Goal: Transaction & Acquisition: Purchase product/service

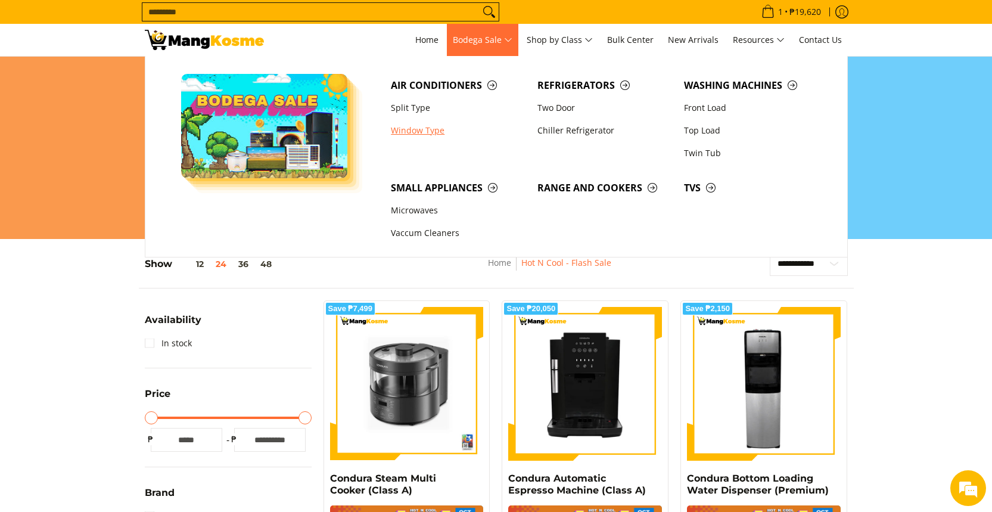
click at [415, 132] on link "Window Type" at bounding box center [458, 130] width 147 height 23
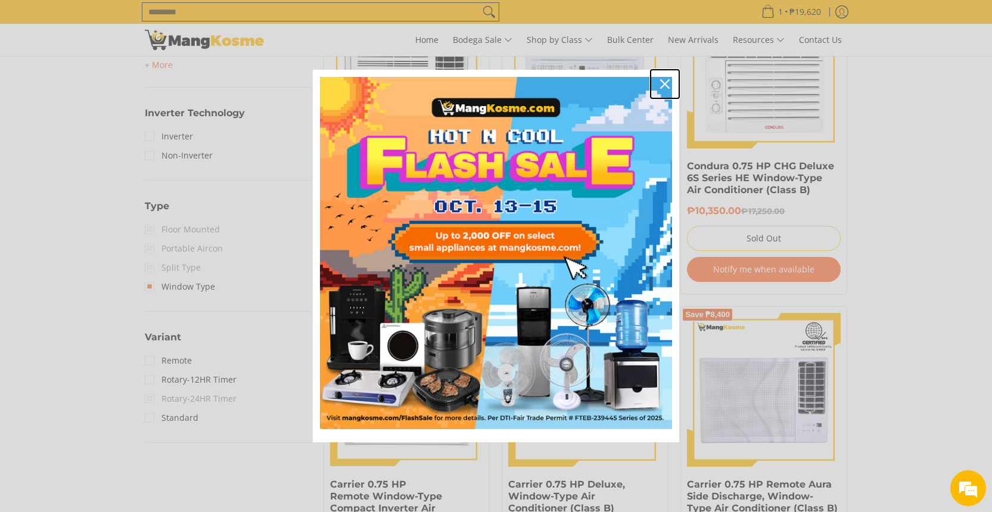
click at [665, 86] on icon "close icon" at bounding box center [665, 84] width 10 height 10
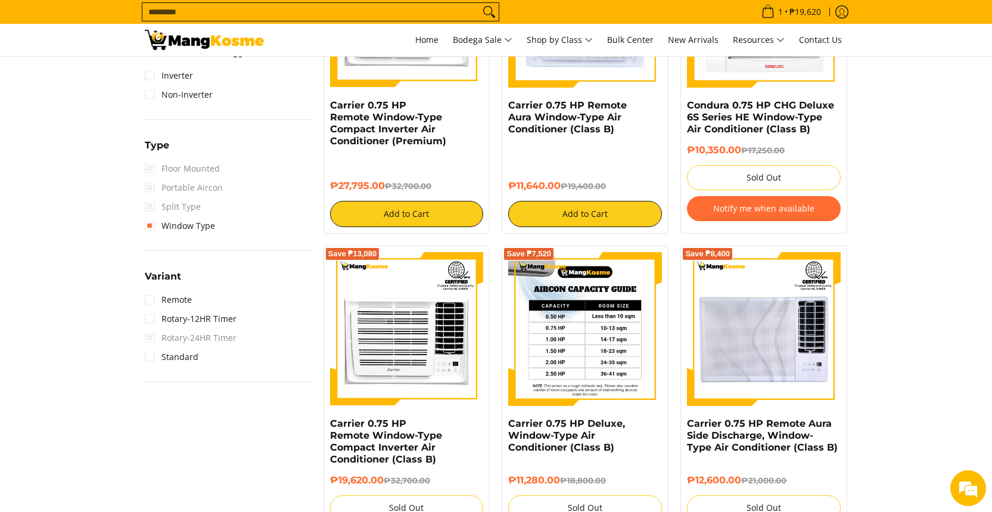
scroll to position [965, 0]
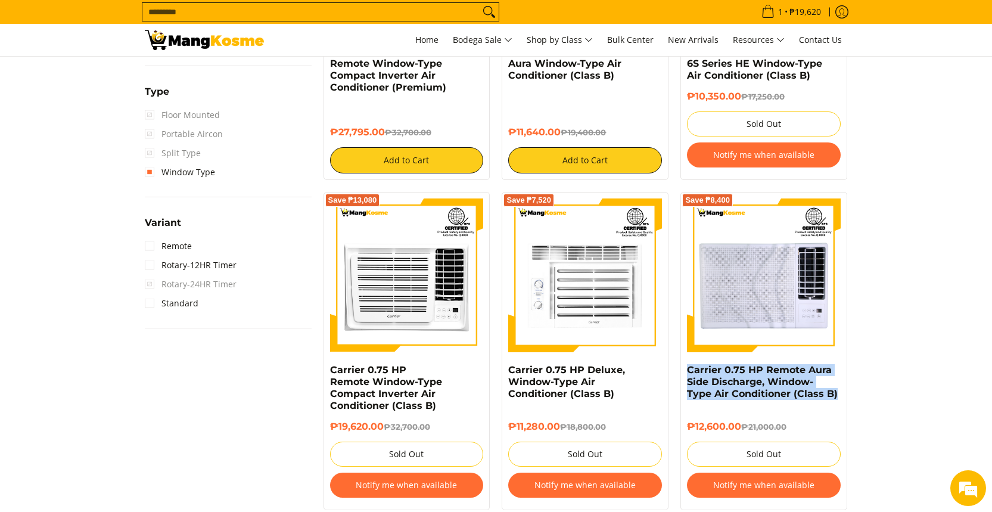
drag, startPoint x: 842, startPoint y: 403, endPoint x: 679, endPoint y: 372, distance: 165.7
click at [679, 372] on div "Save ₱8,400 Carrier 0.75 HP Remote Aura Side Discharge, Window-Type Air Conditi…" at bounding box center [764, 351] width 179 height 318
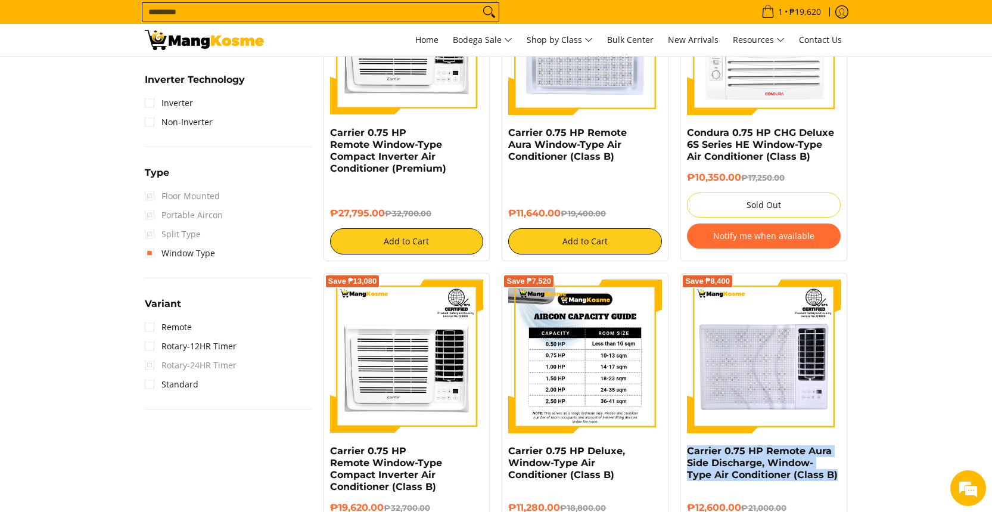
scroll to position [786, 0]
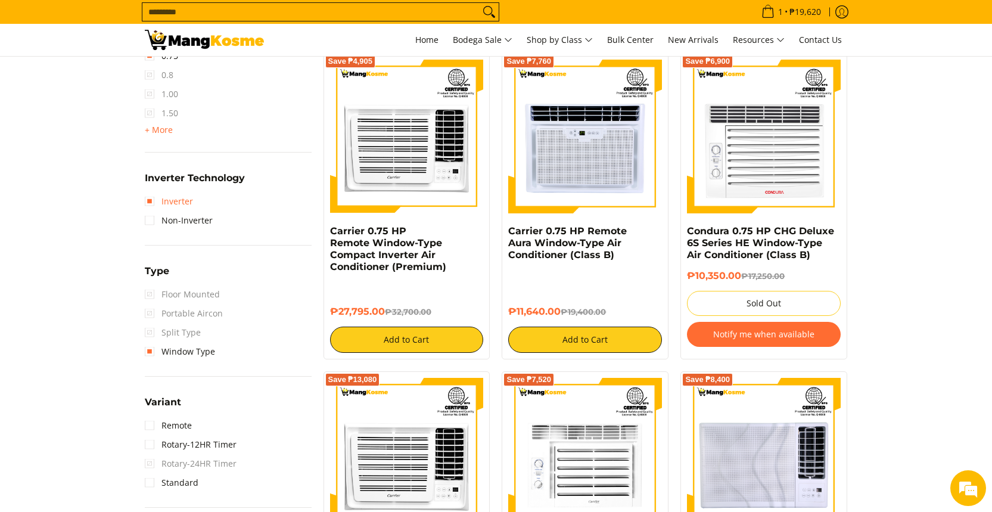
click at [148, 203] on link "Inverter" at bounding box center [169, 201] width 48 height 19
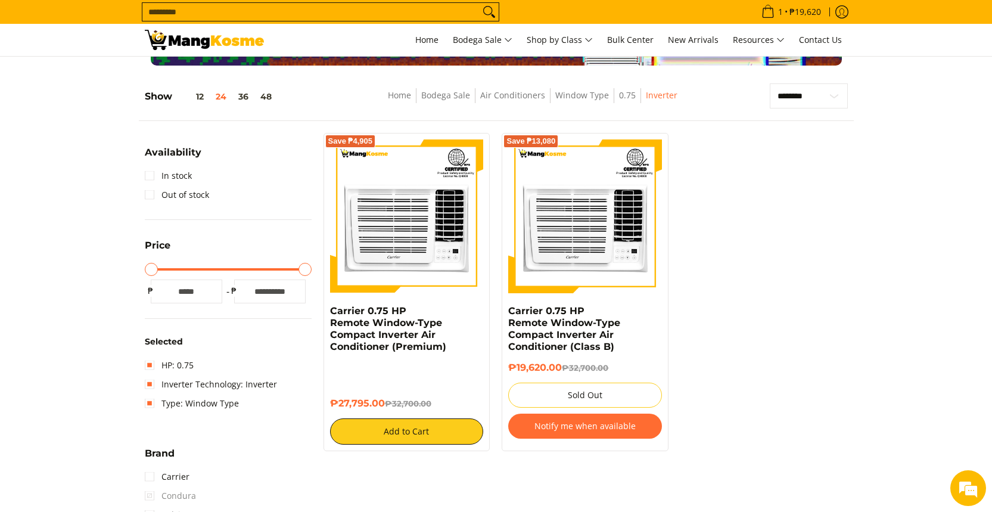
scroll to position [159, 0]
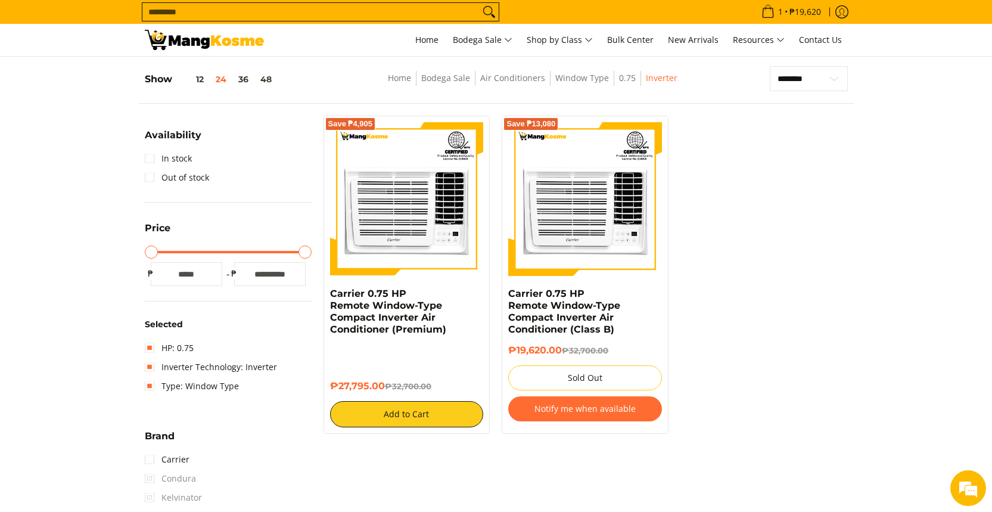
click at [574, 409] on button "Notify me when available" at bounding box center [585, 408] width 154 height 25
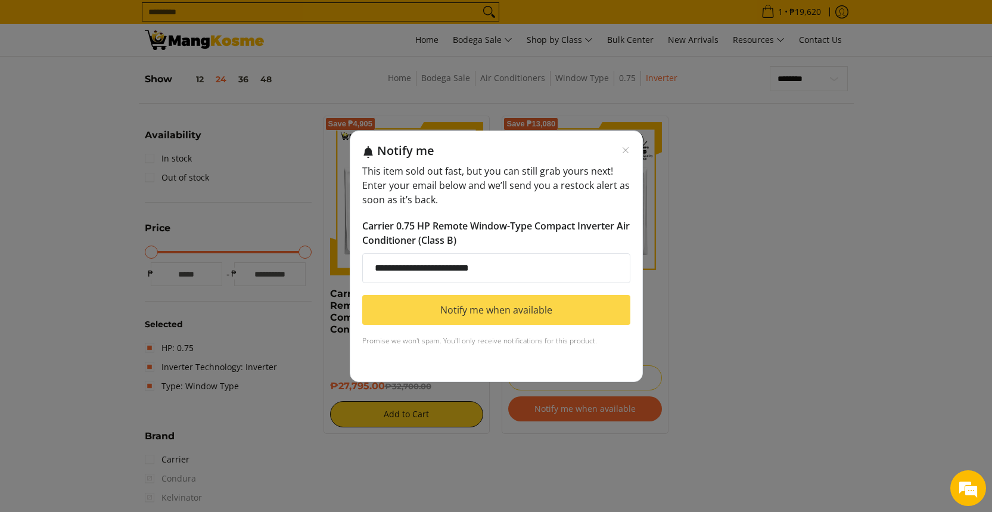
click at [554, 307] on button "Notify me when available" at bounding box center [496, 310] width 268 height 30
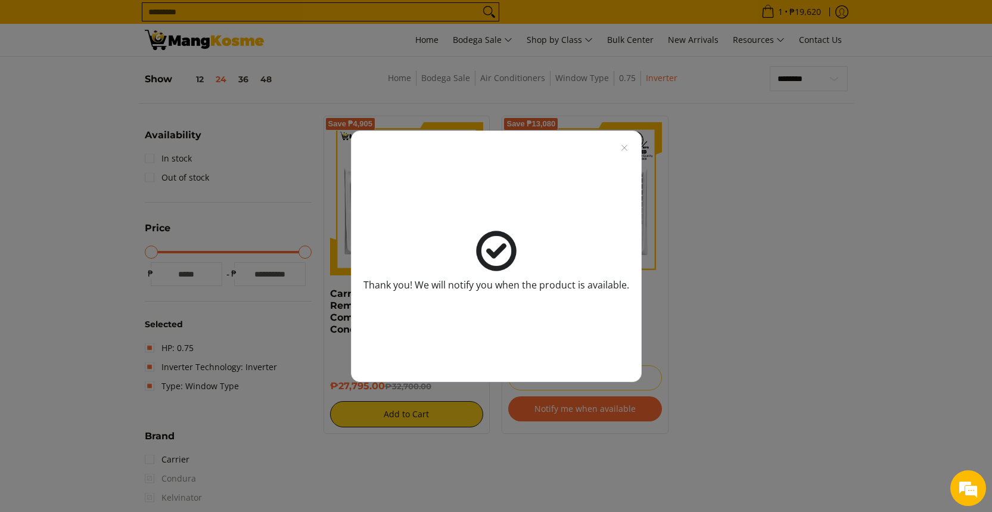
click at [853, 313] on div "Thank you! We will notify you when the product is available." at bounding box center [496, 256] width 992 height 512
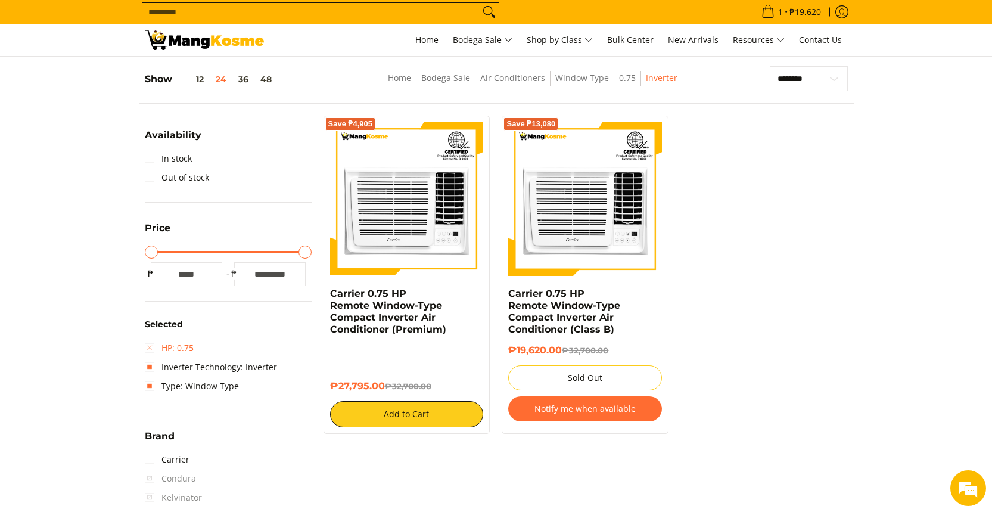
click at [147, 347] on link "HP: 0.75" at bounding box center [169, 347] width 49 height 19
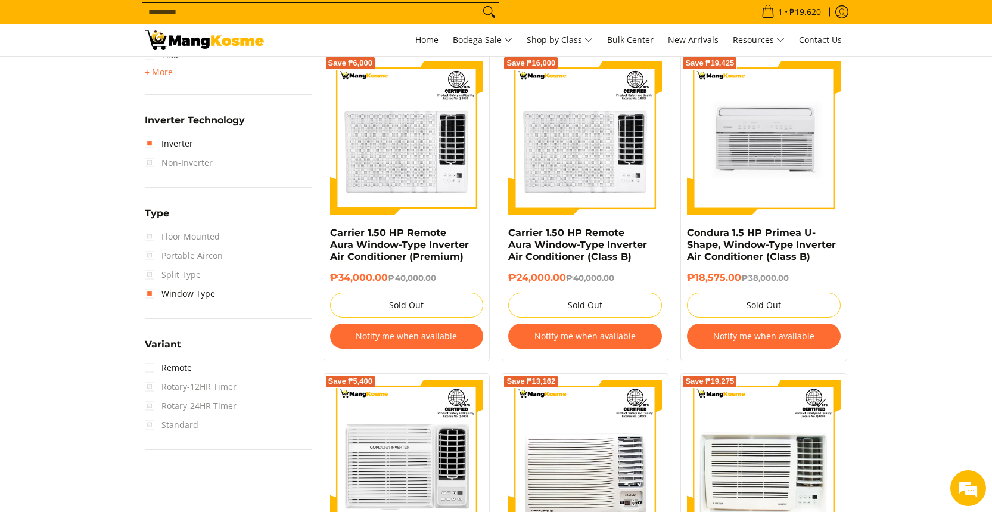
scroll to position [890, 0]
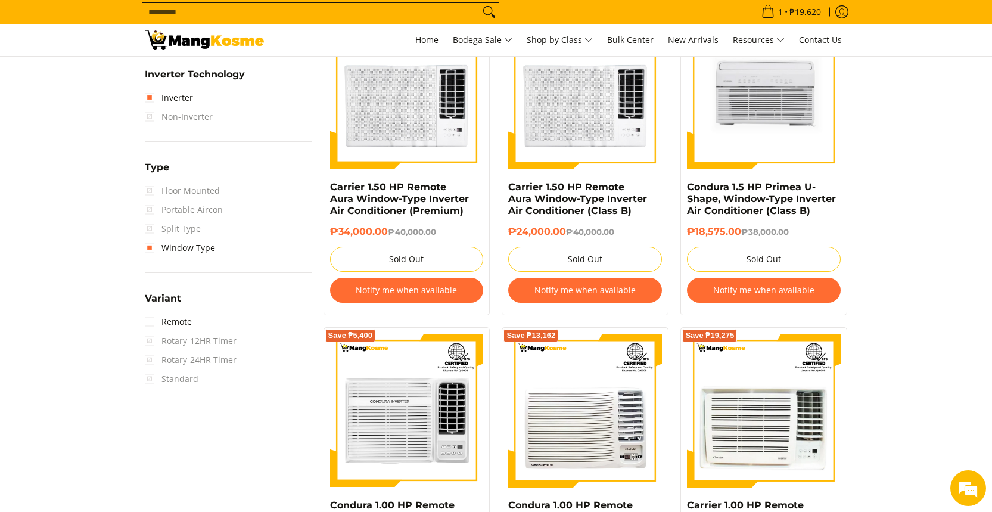
click at [782, 297] on button "Notify me when available" at bounding box center [764, 290] width 154 height 25
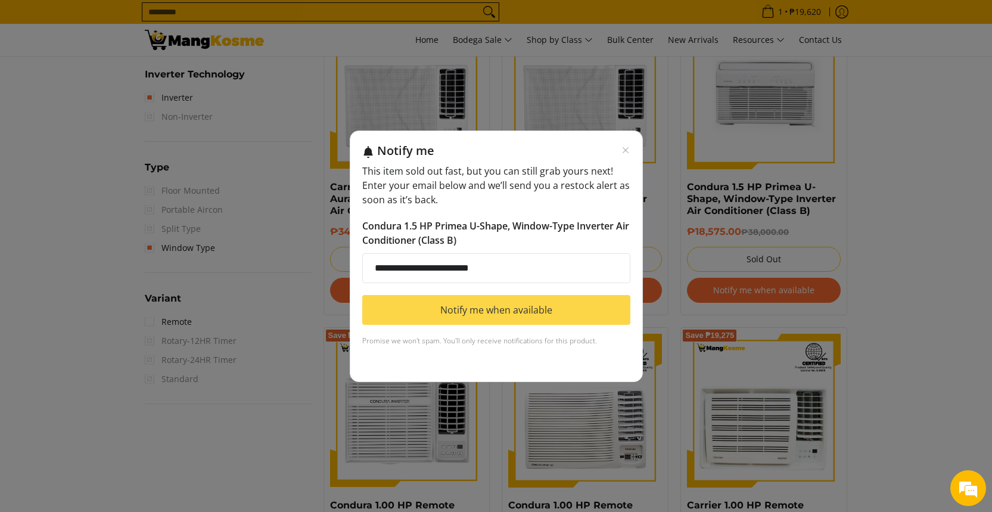
click at [581, 312] on button "Notify me when available" at bounding box center [496, 310] width 268 height 30
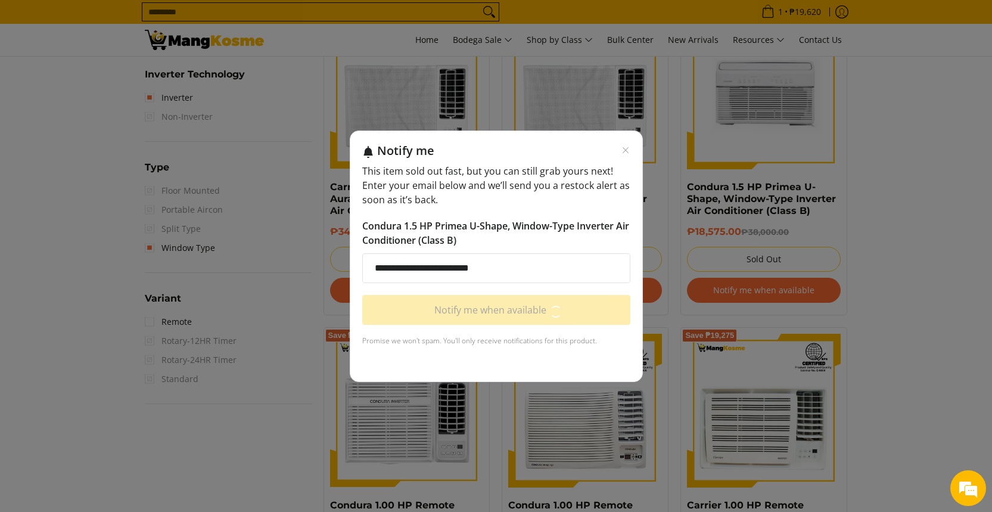
scroll to position [995, 0]
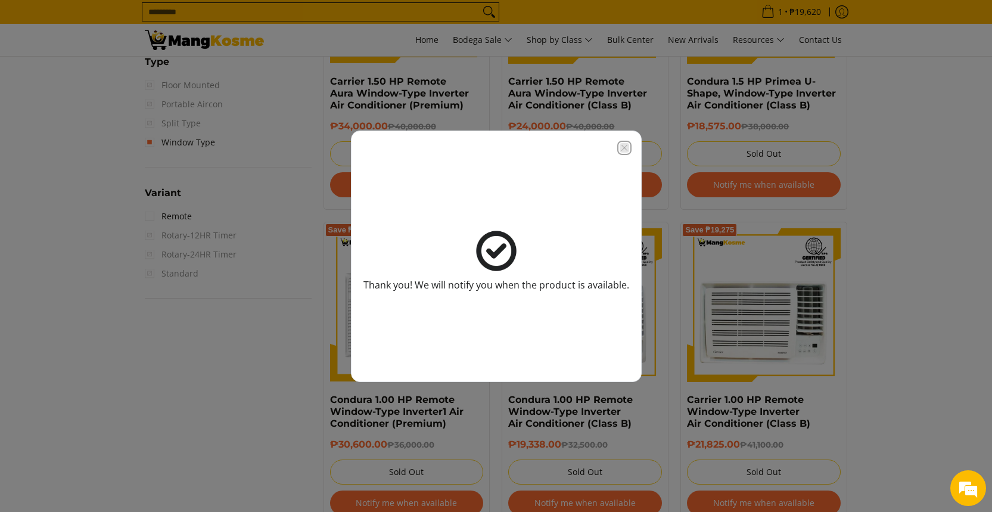
click at [624, 148] on icon "Close modal" at bounding box center [625, 148] width 10 height 10
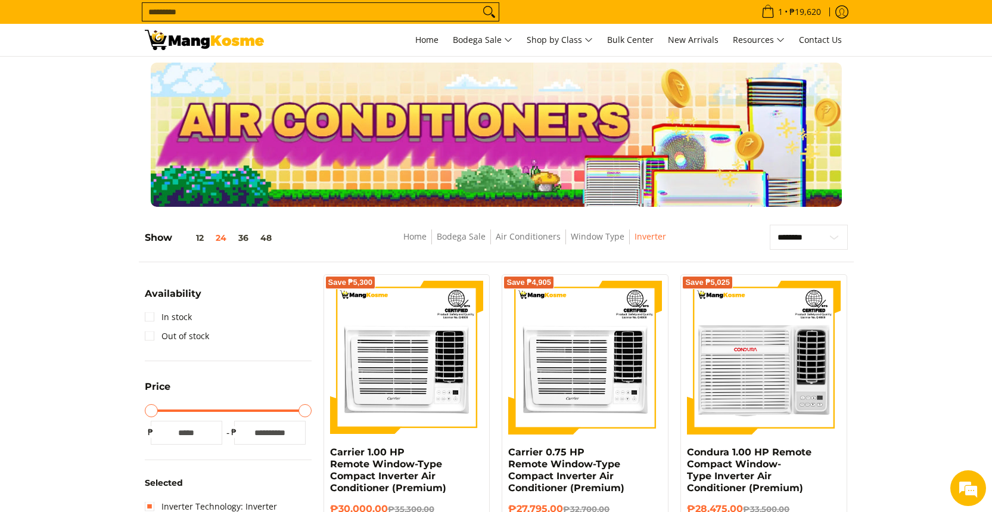
scroll to position [105, 0]
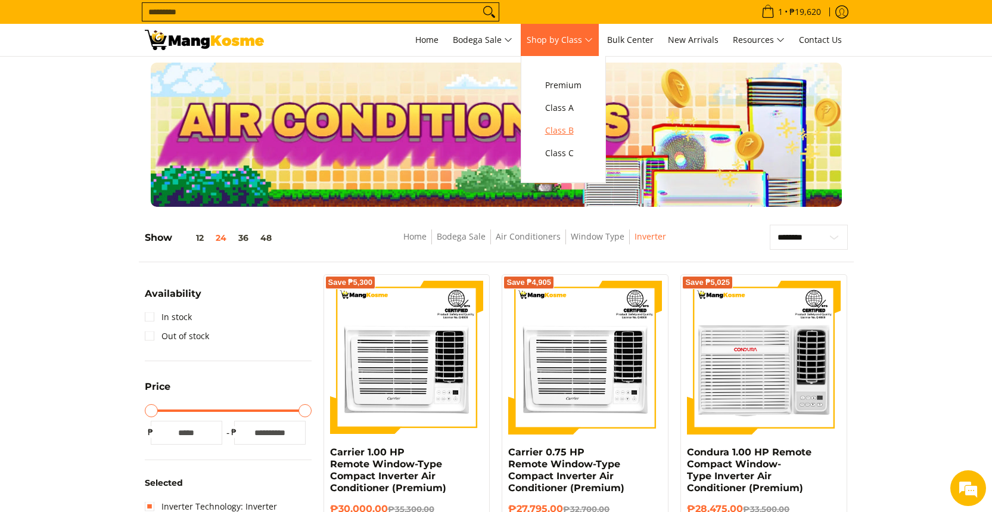
click at [571, 133] on span "Class B" at bounding box center [563, 130] width 36 height 15
click at [567, 159] on span "Class C" at bounding box center [563, 153] width 36 height 15
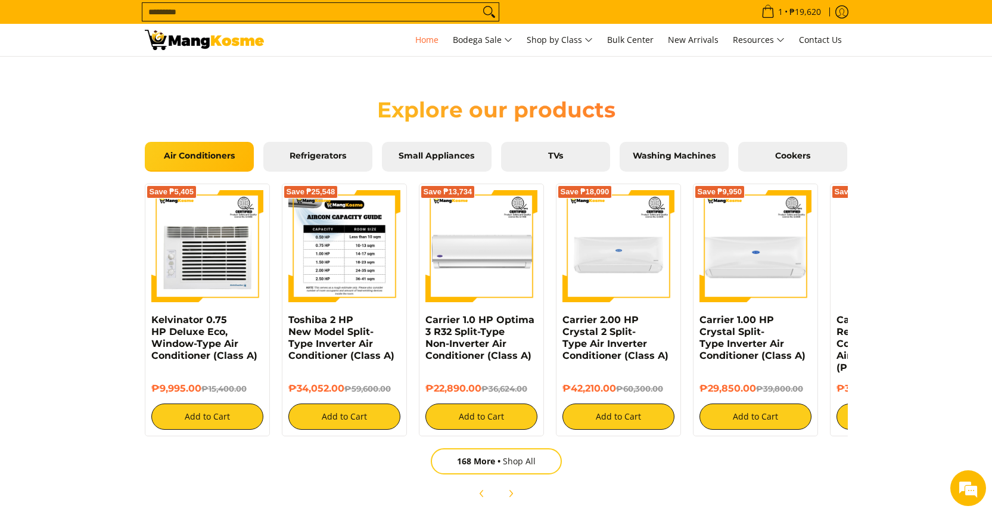
scroll to position [0, 947]
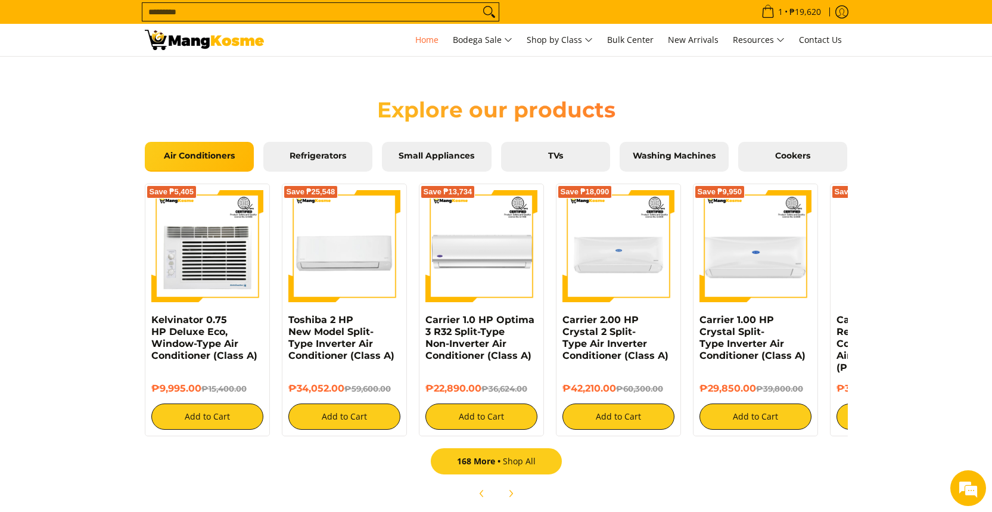
click at [535, 468] on link "168 More Shop All" at bounding box center [496, 461] width 131 height 26
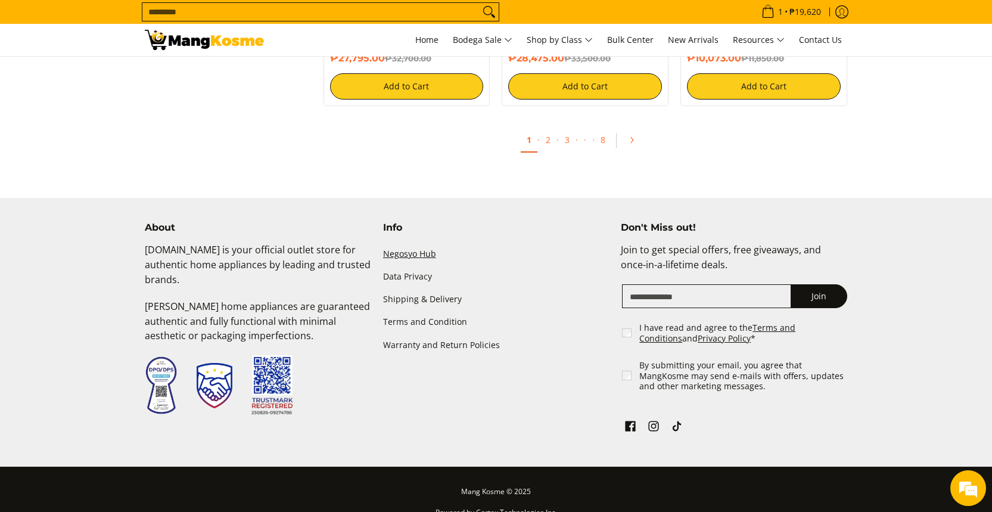
scroll to position [2438, 0]
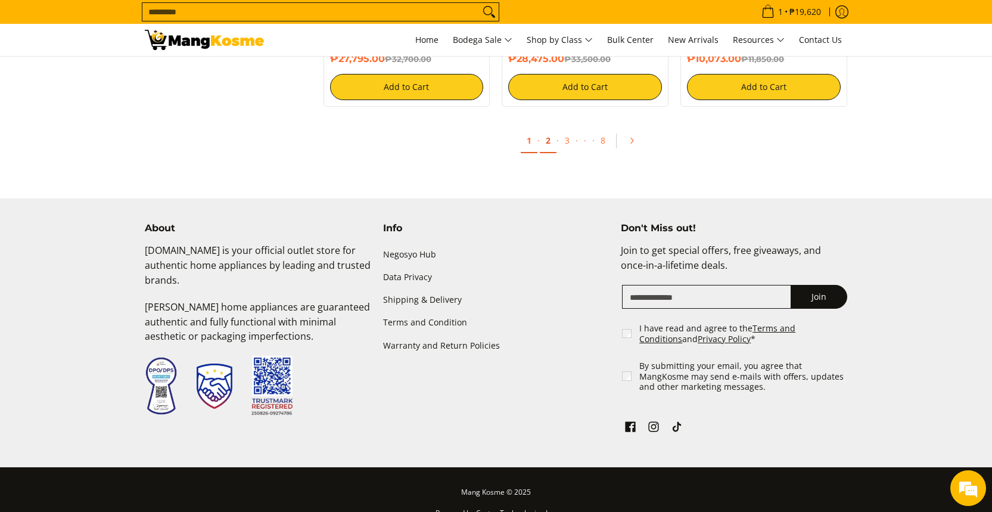
click at [546, 151] on link "2" at bounding box center [548, 141] width 17 height 24
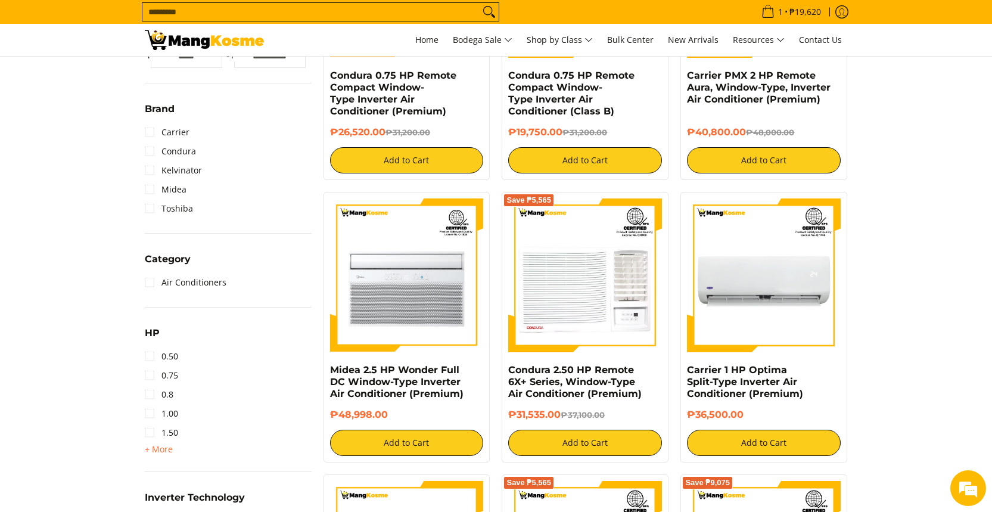
scroll to position [400, 0]
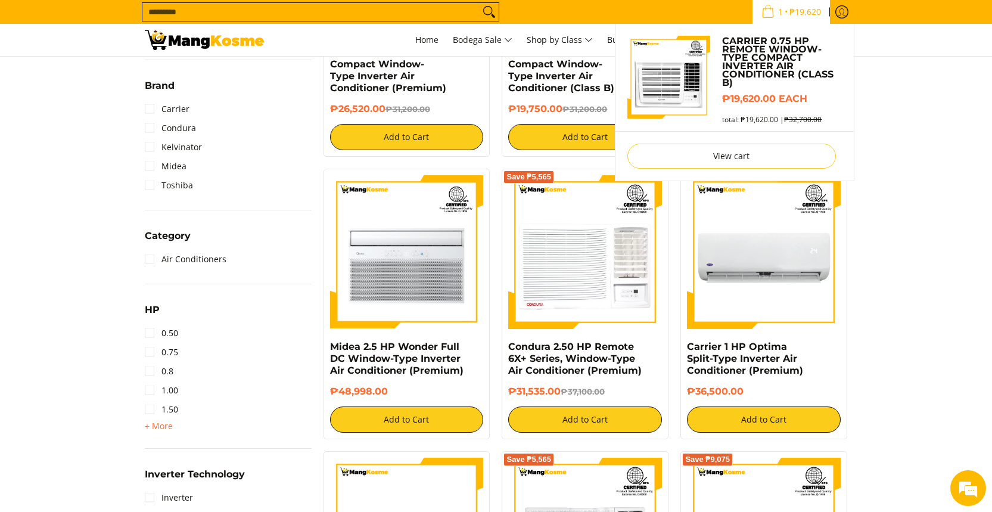
click at [808, 11] on span "₱19,620" at bounding box center [805, 12] width 35 height 8
click at [782, 71] on link "Carrier 0.75 HP Remote Window-Type Compact Inverter Air Conditioner (Class B)" at bounding box center [781, 62] width 119 height 50
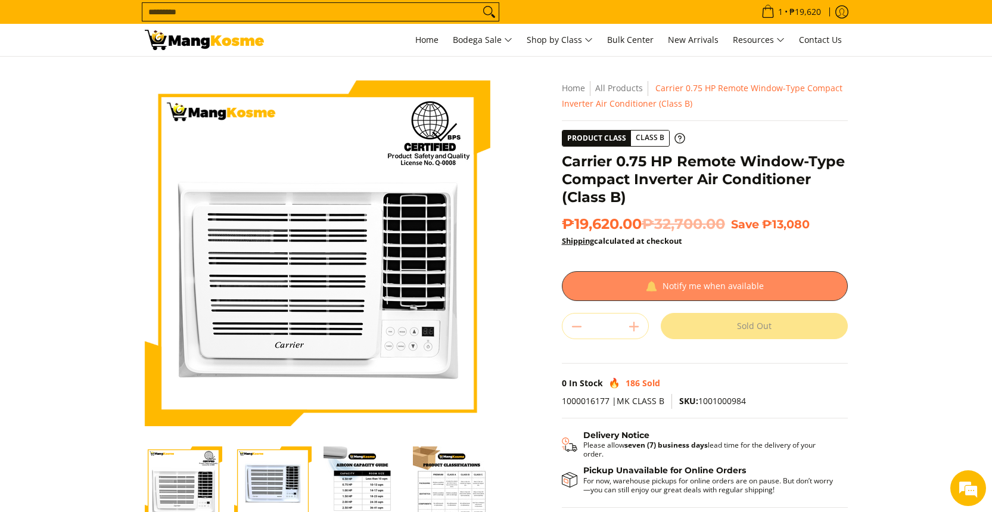
click at [716, 284] on div at bounding box center [705, 286] width 286 height 30
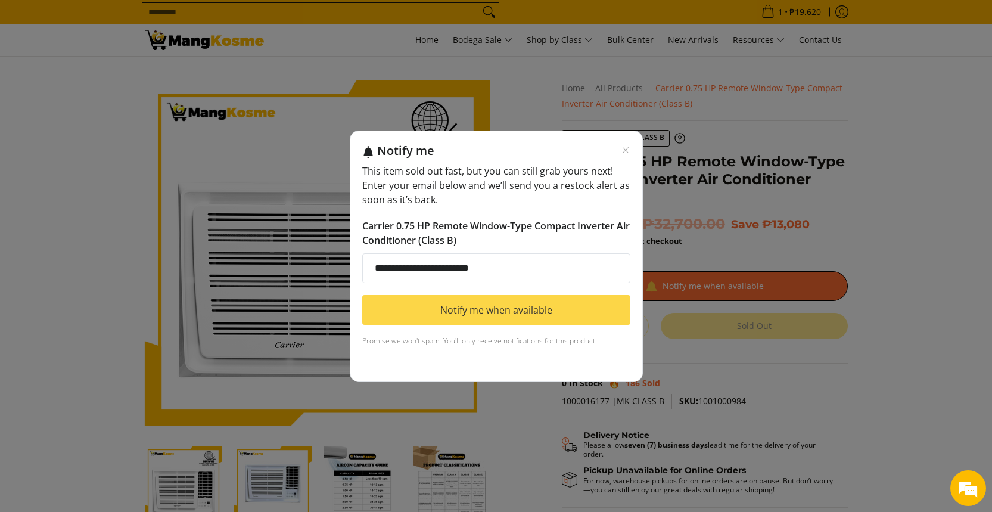
click at [526, 313] on button "Notify me when available" at bounding box center [496, 310] width 268 height 30
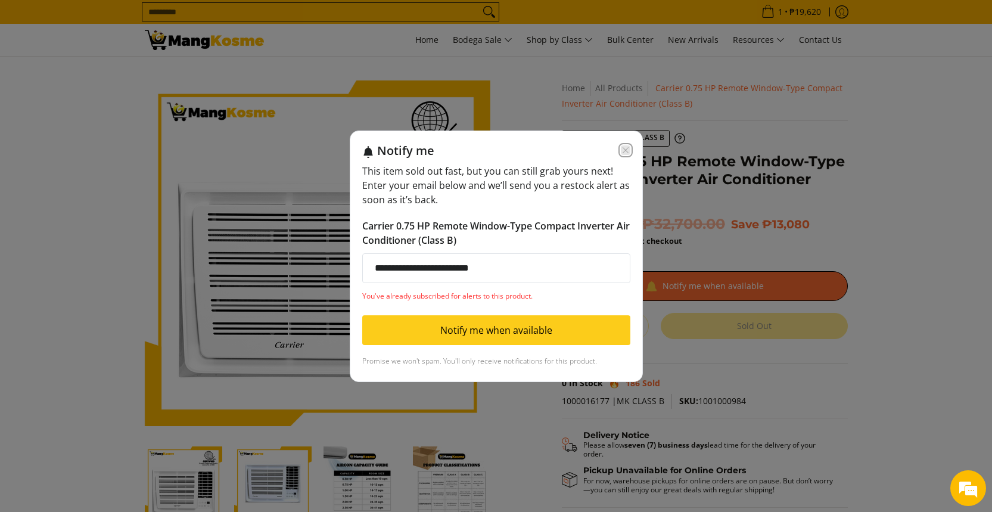
click at [623, 151] on icon "Close modal" at bounding box center [626, 150] width 10 height 10
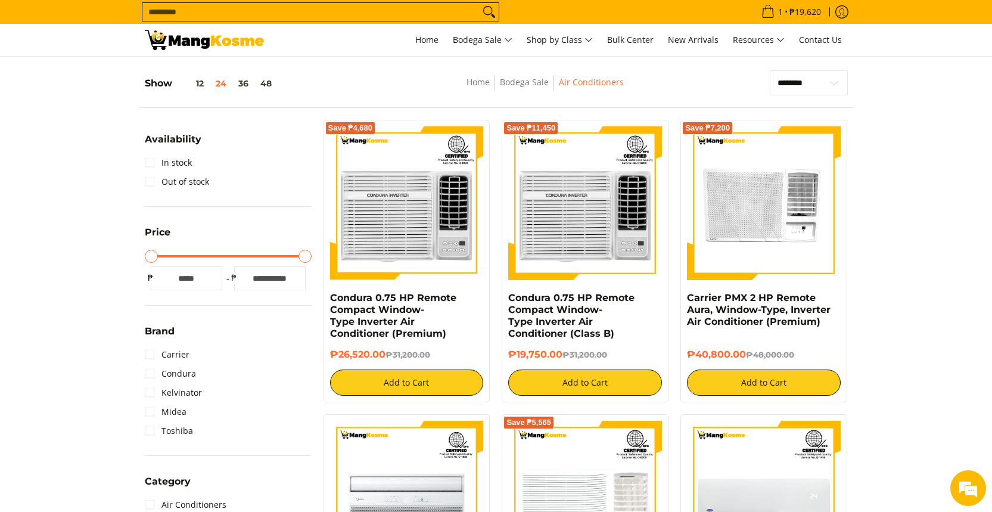
scroll to position [150, 0]
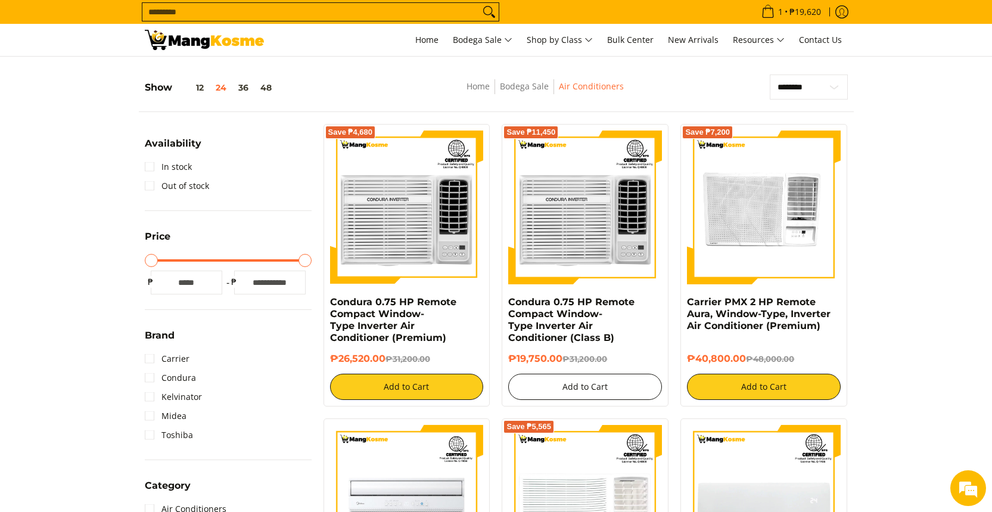
click at [591, 387] on button "Add to Cart" at bounding box center [585, 387] width 154 height 26
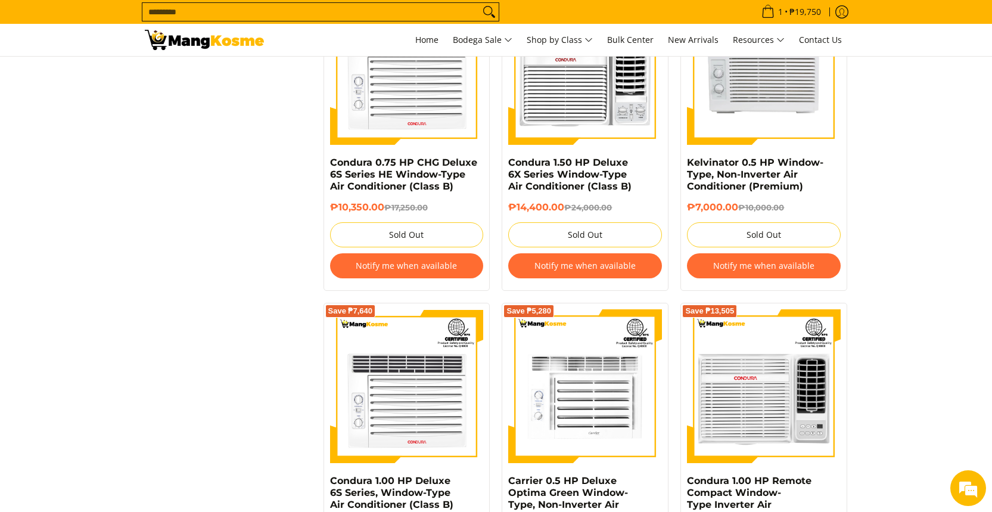
scroll to position [2284, 0]
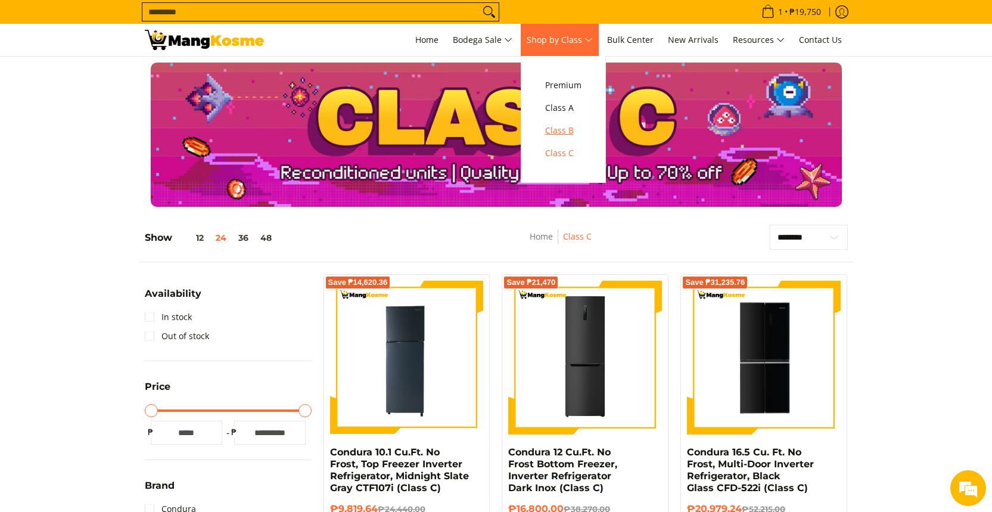
click at [572, 128] on span "Class B" at bounding box center [563, 130] width 36 height 15
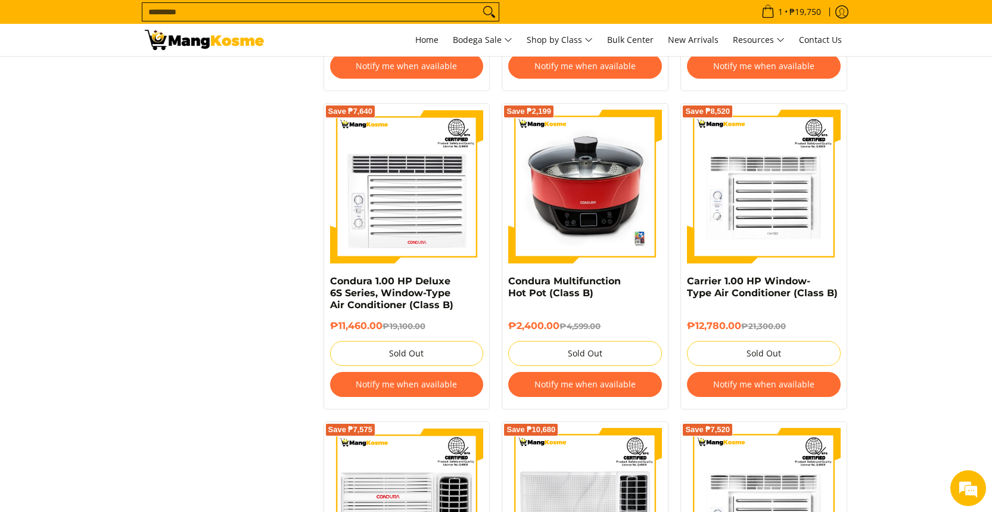
scroll to position [2526, 0]
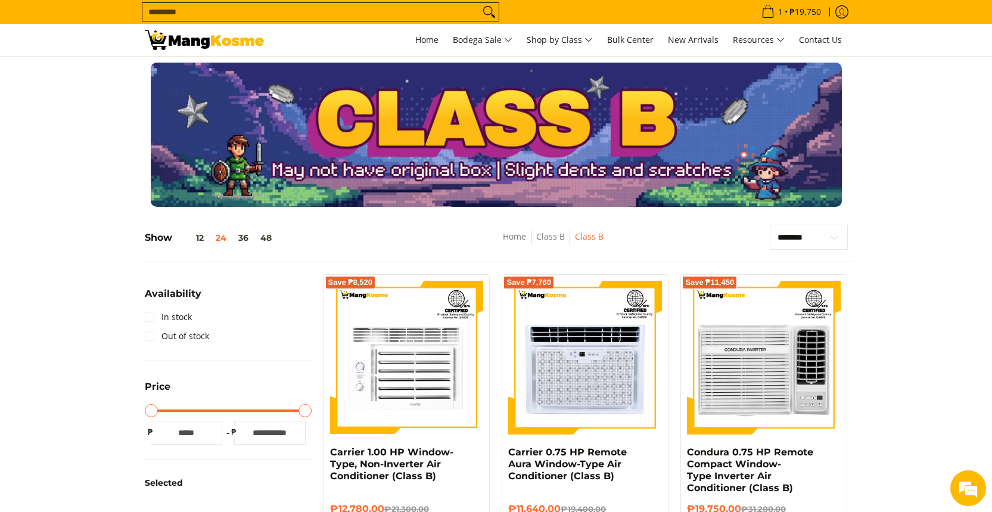
scroll to position [2526, 0]
